Goal: Task Accomplishment & Management: Manage account settings

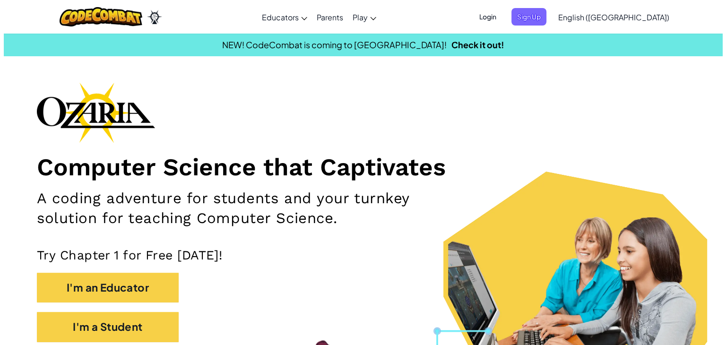
scroll to position [1, 0]
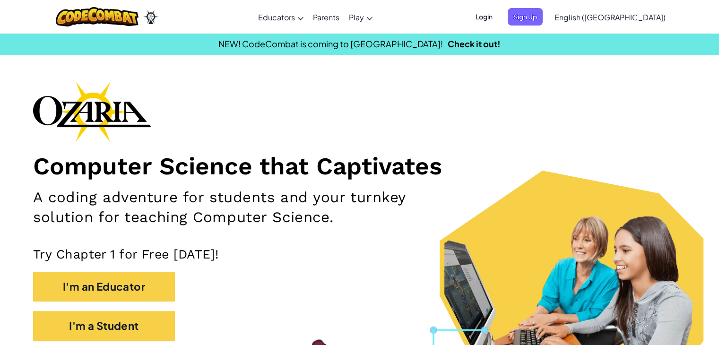
click at [499, 16] on span "Login" at bounding box center [484, 16] width 28 height 17
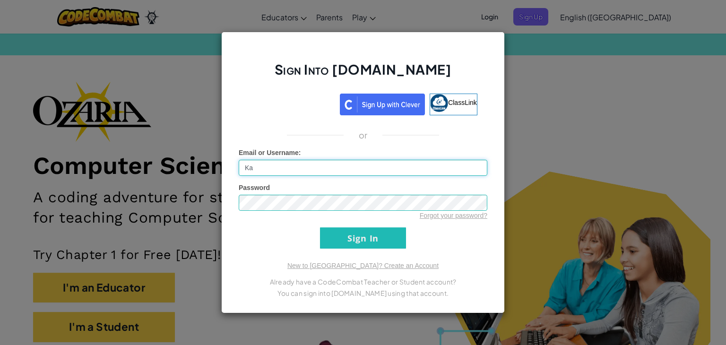
type input "K"
type input "[EMAIL_ADDRESS][DOMAIN_NAME]"
click at [210, 199] on div "Sign Into [DOMAIN_NAME] ClassLink or Unknown Error Email or Username : [PERSON_…" at bounding box center [363, 172] width 726 height 345
click at [320, 227] on input "Sign In" at bounding box center [363, 237] width 86 height 21
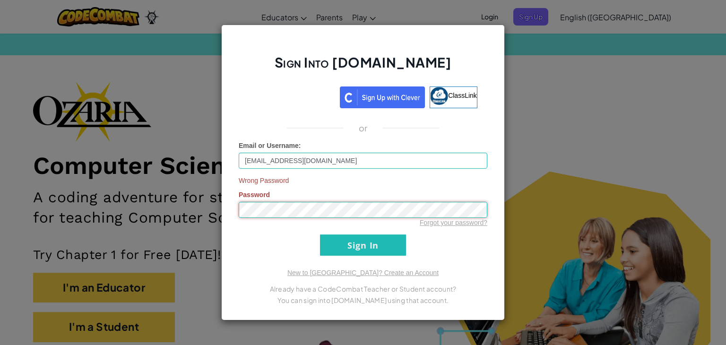
click at [320, 235] on input "Sign In" at bounding box center [363, 245] width 86 height 21
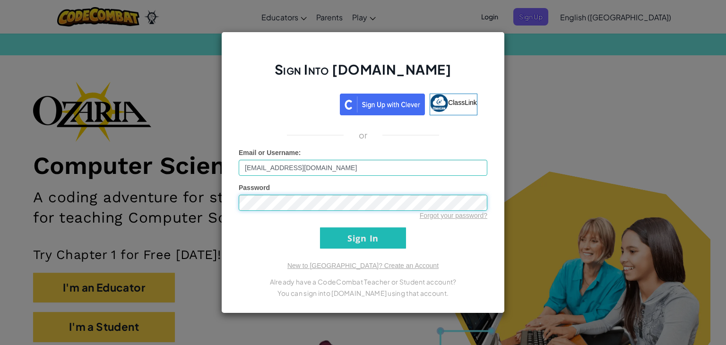
click at [320, 227] on input "Sign In" at bounding box center [363, 237] width 86 height 21
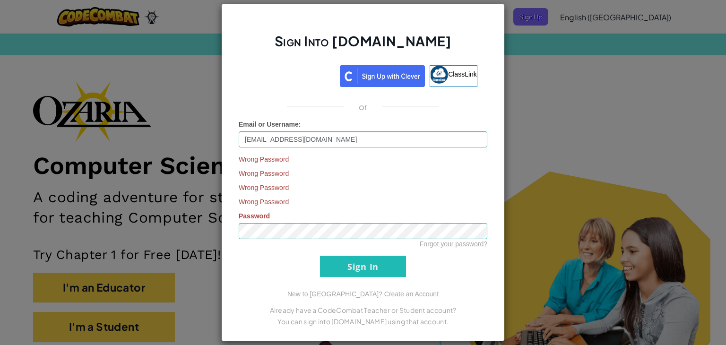
click at [223, 252] on div "Sign Into [DOMAIN_NAME] ClassLink or Email or Username : [PERSON_NAME][EMAIL_AD…" at bounding box center [363, 172] width 284 height 339
click at [184, 278] on div "Sign Into [DOMAIN_NAME] ClassLink or Email or Username : [PERSON_NAME][EMAIL_AD…" at bounding box center [363, 172] width 726 height 345
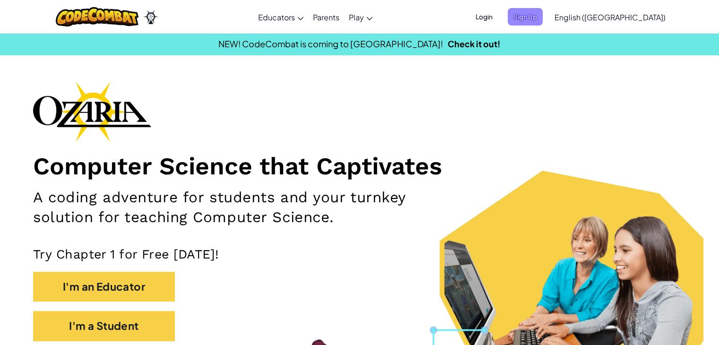
click at [543, 17] on span "Sign Up" at bounding box center [525, 16] width 35 height 17
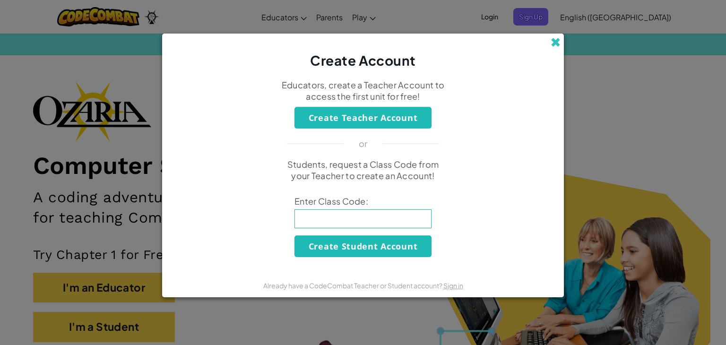
click at [554, 37] on span at bounding box center [556, 42] width 10 height 10
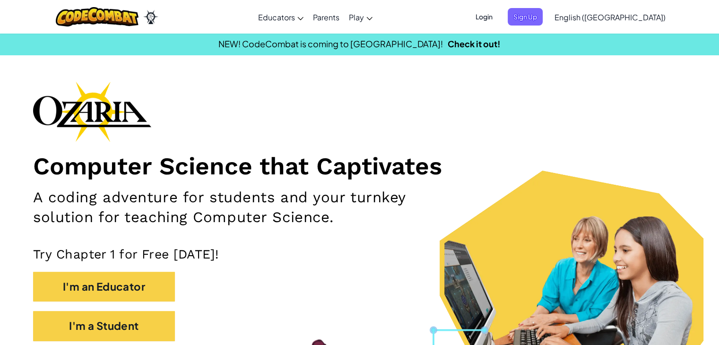
click at [499, 16] on span "Login" at bounding box center [484, 16] width 28 height 17
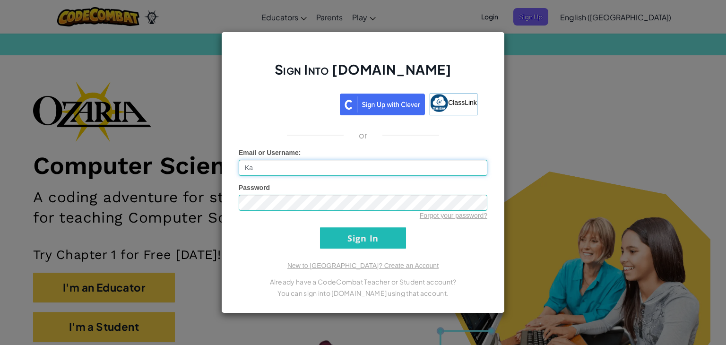
type input "K"
type input "[EMAIL_ADDRESS][DOMAIN_NAME]"
click at [320, 227] on input "Sign In" at bounding box center [363, 237] width 86 height 21
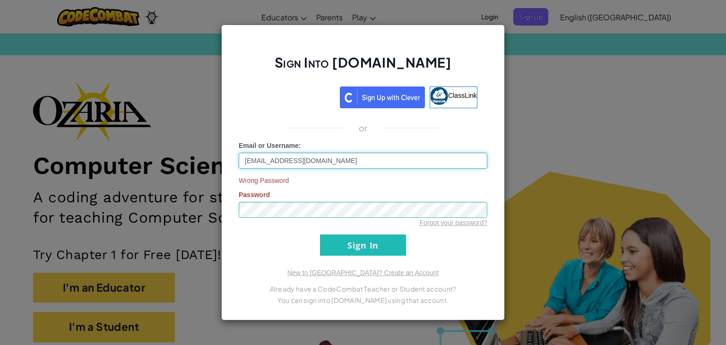
drag, startPoint x: 332, startPoint y: 157, endPoint x: 188, endPoint y: 139, distance: 144.8
click at [188, 139] on div "Sign Into [DOMAIN_NAME] ClassLink or Email or Username : [PERSON_NAME][EMAIL_AD…" at bounding box center [363, 172] width 726 height 345
type input "cale=GOATED RATA"
click at [320, 235] on input "Sign In" at bounding box center [363, 245] width 86 height 21
